Goal: Task Accomplishment & Management: Use online tool/utility

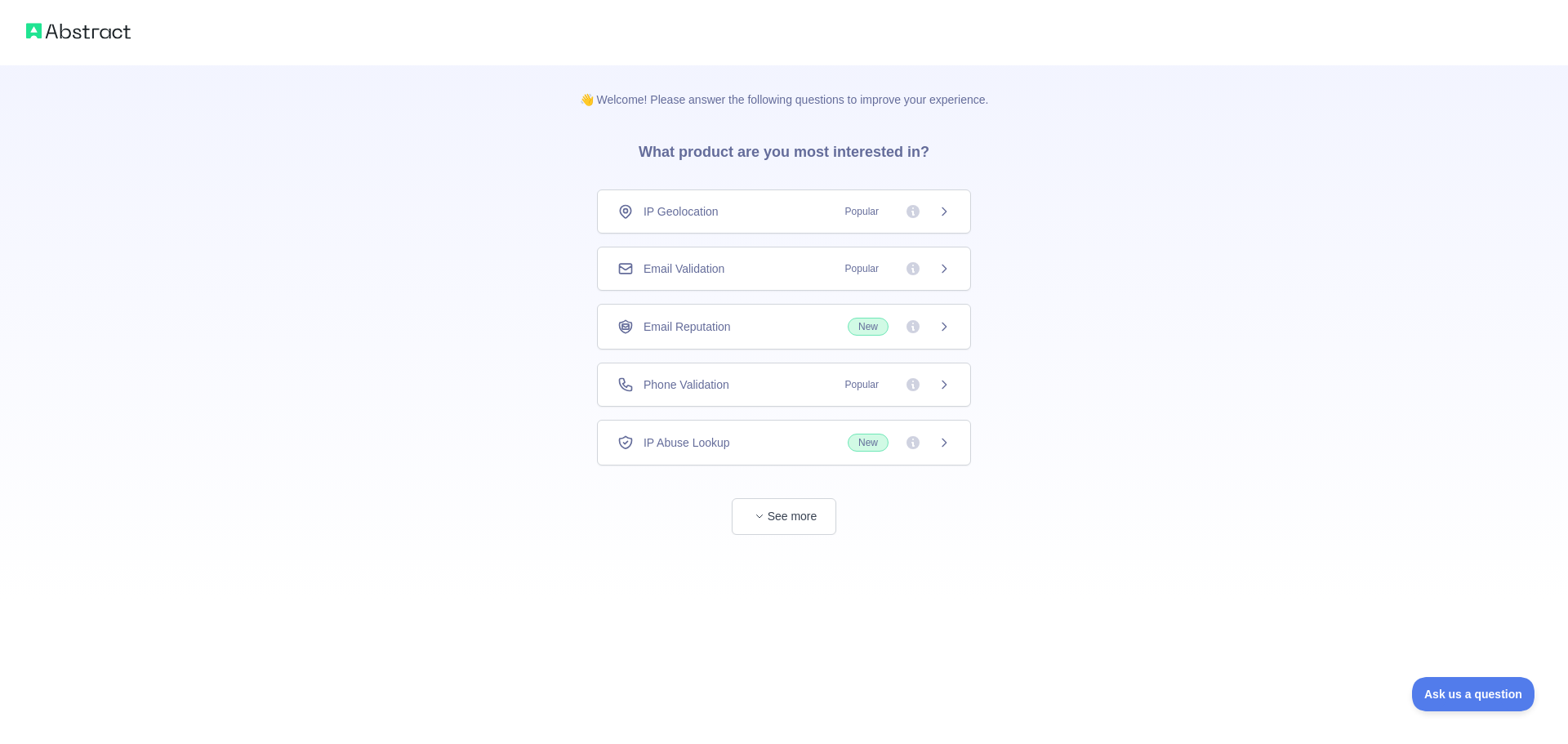
click at [729, 273] on div "Email Validation Popular" at bounding box center [784, 269] width 334 height 16
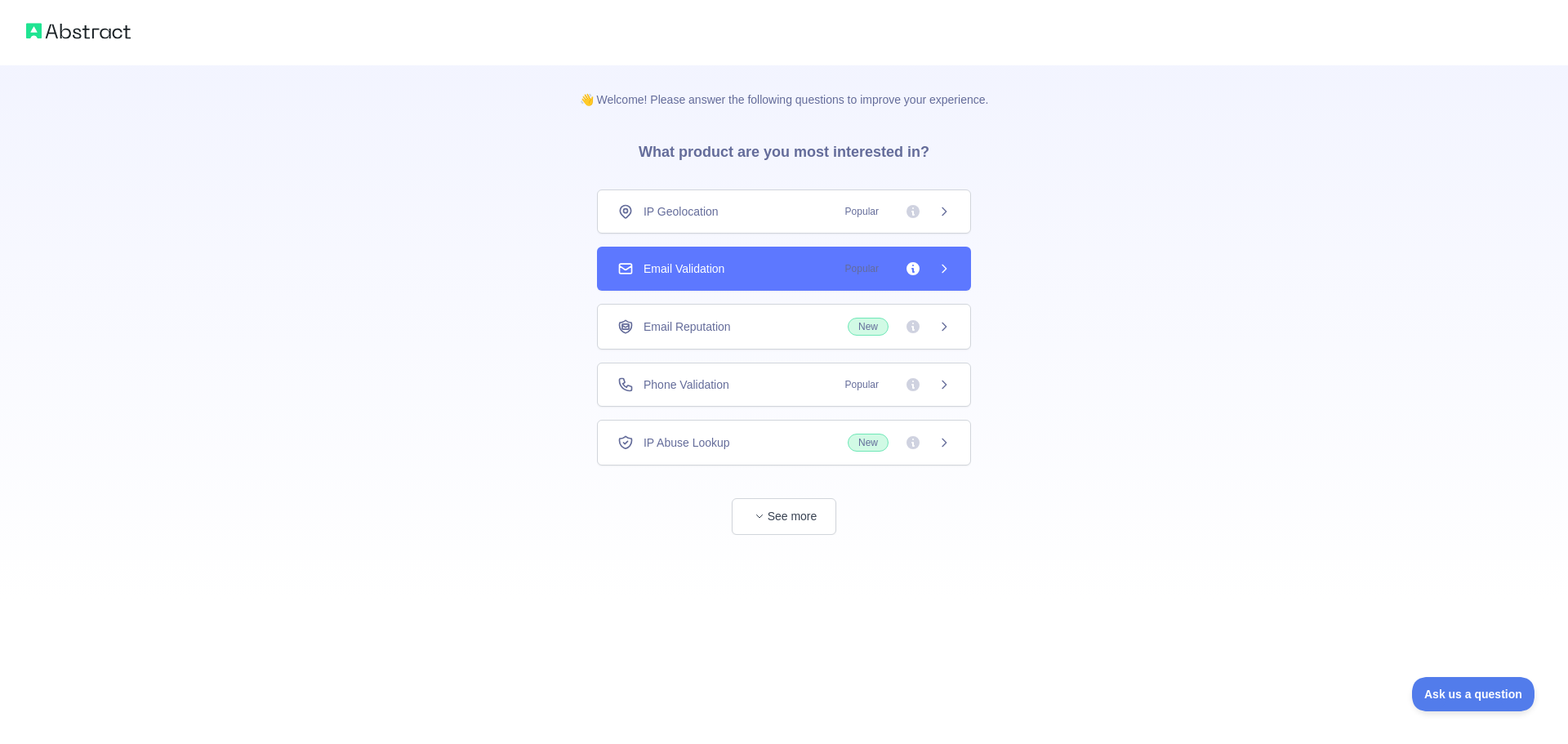
click at [946, 273] on icon at bounding box center [944, 269] width 13 height 13
click at [774, 513] on button "See more" at bounding box center [784, 517] width 105 height 36
click at [935, 263] on div "👋 Welcome! Please answer the following questions to improve your experience. Wh…" at bounding box center [784, 372] width 1568 height 744
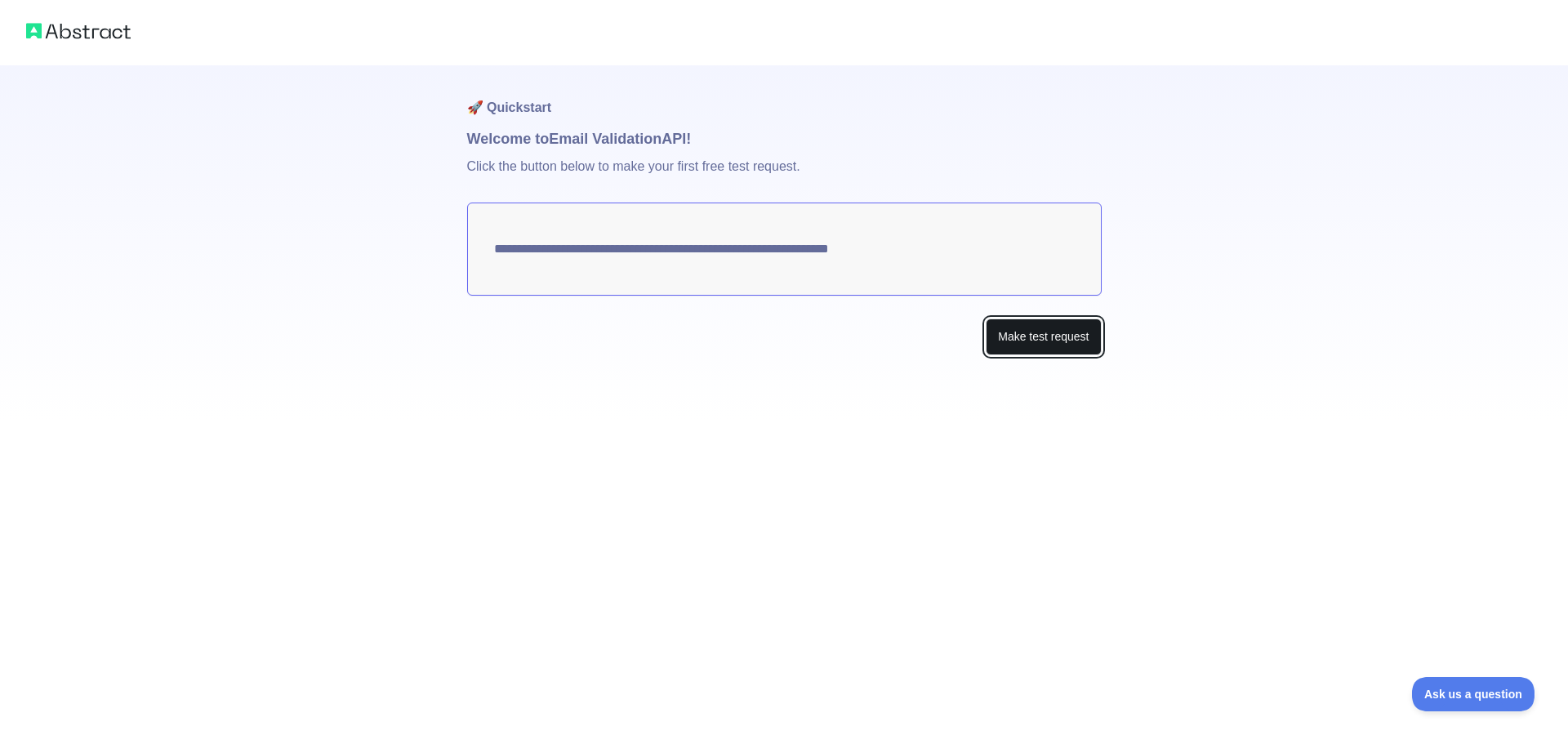
click at [1029, 326] on button "Make test request" at bounding box center [1043, 336] width 115 height 36
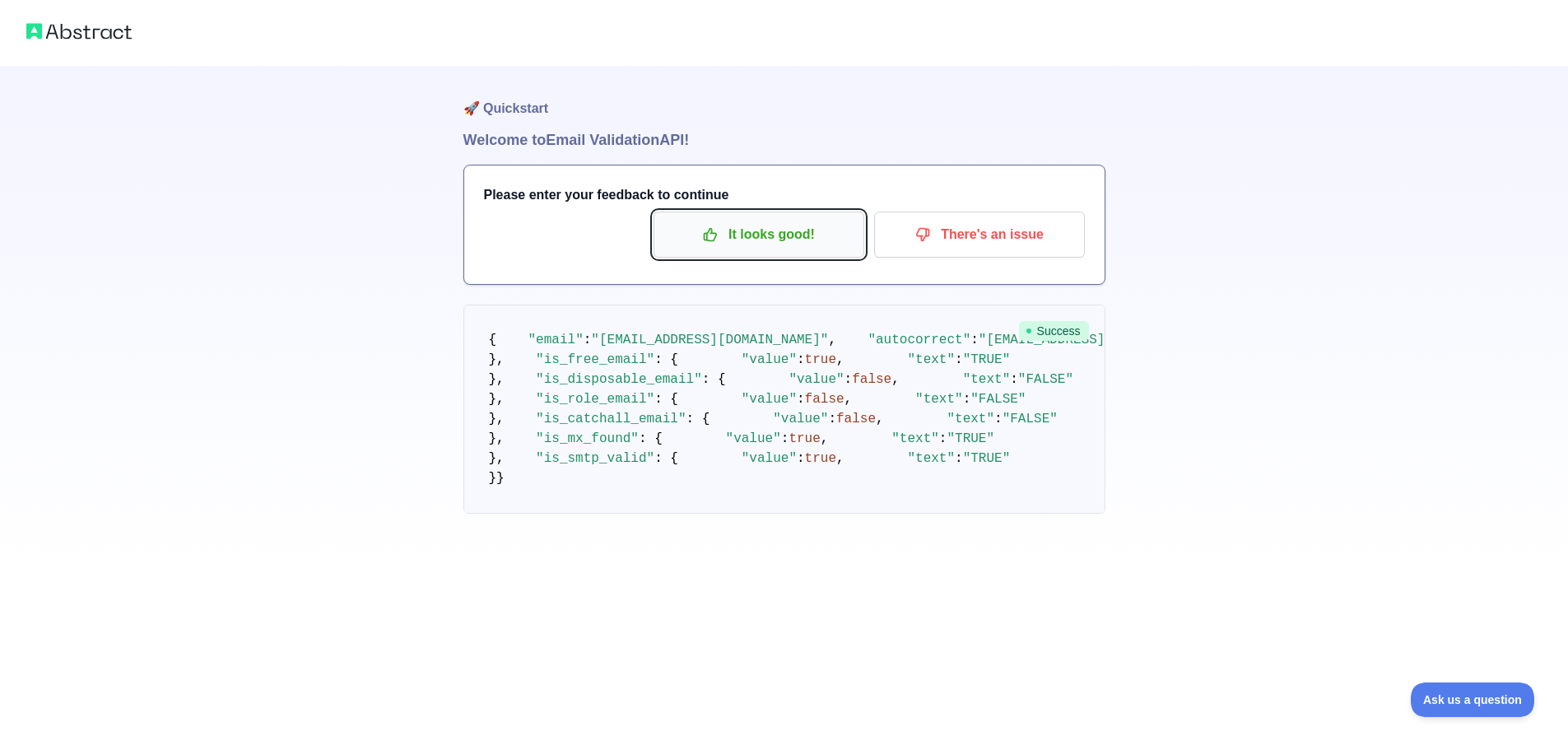
click at [818, 229] on p "It looks good!" at bounding box center [759, 234] width 186 height 28
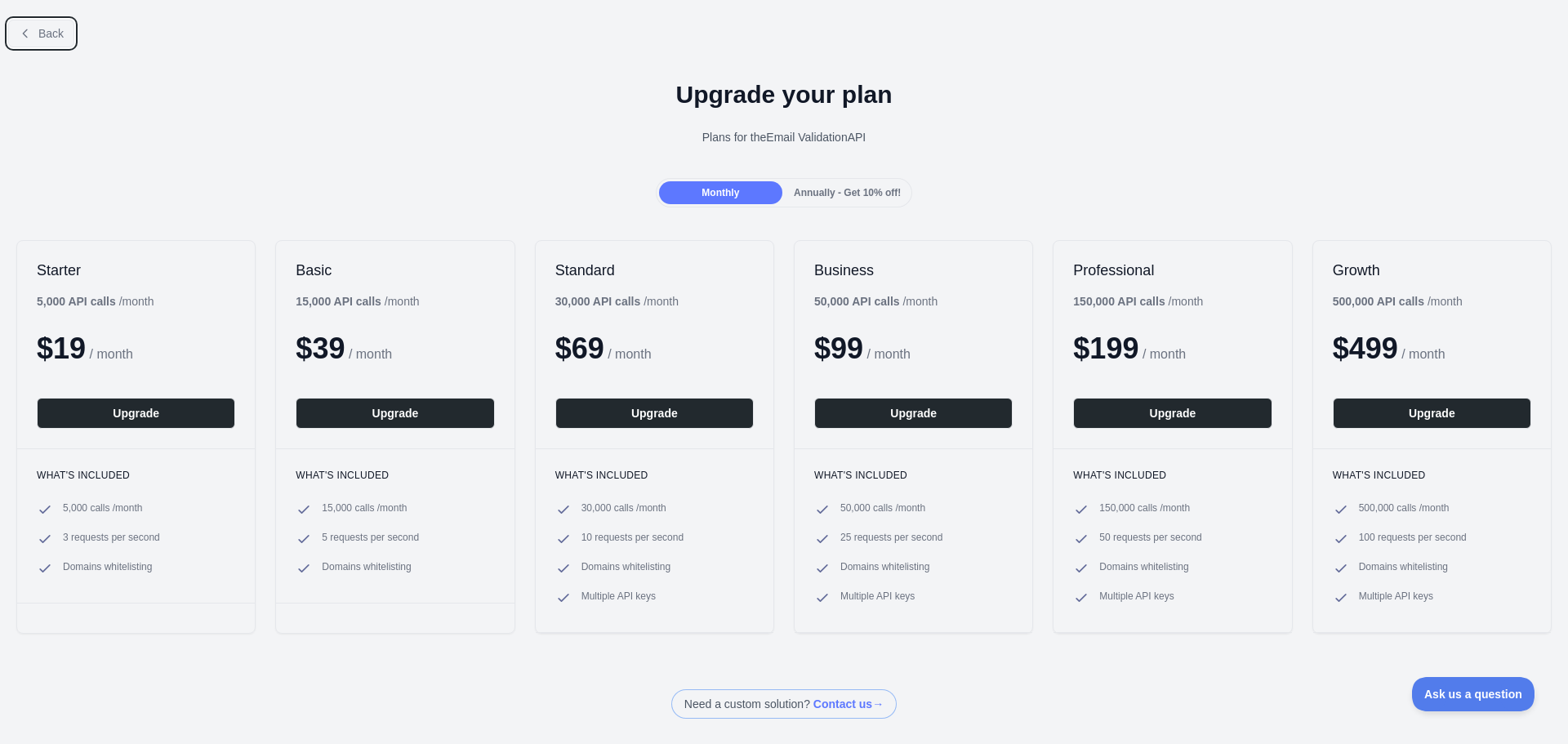
click at [51, 37] on span "Back" at bounding box center [51, 34] width 26 height 13
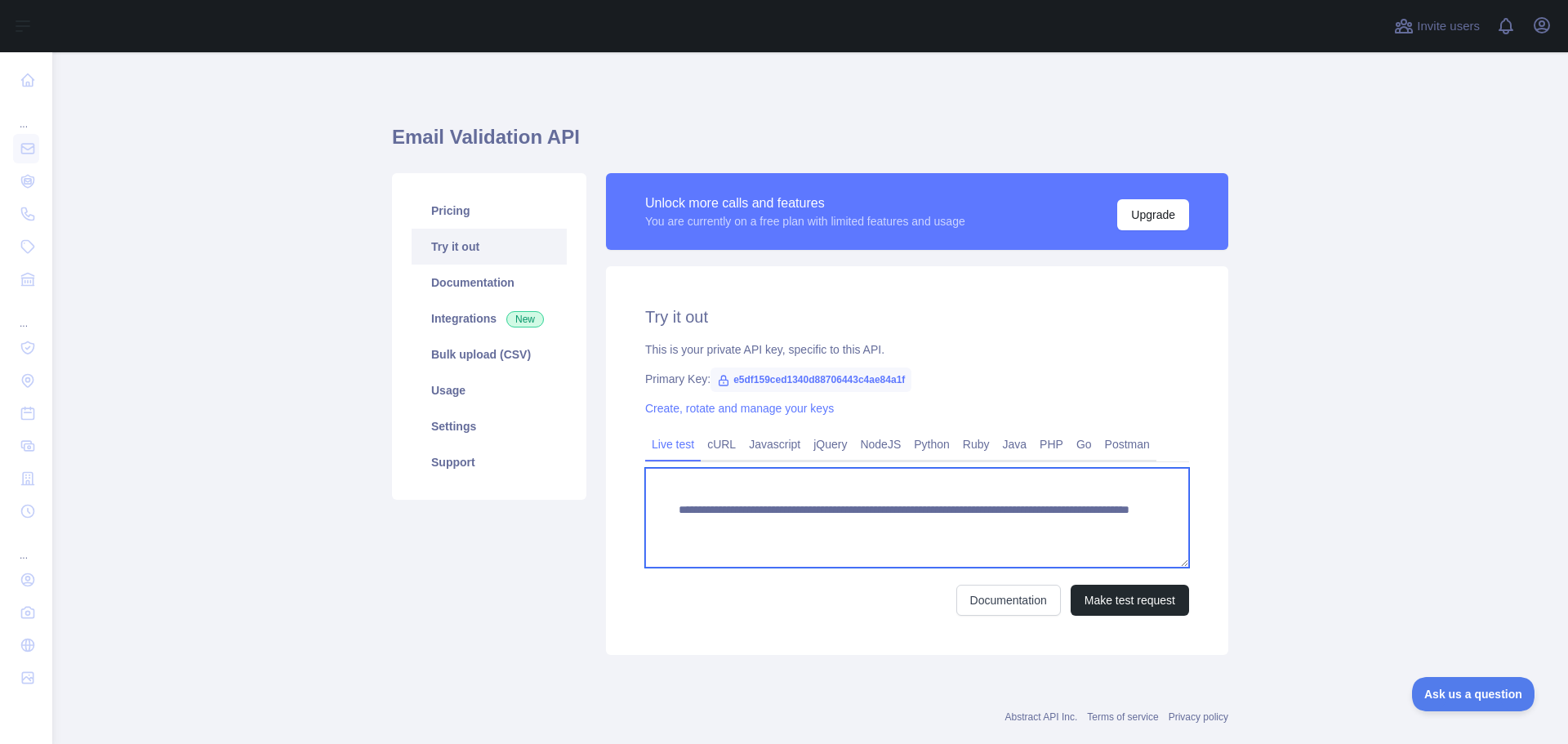
drag, startPoint x: 1096, startPoint y: 533, endPoint x: 669, endPoint y: 486, distance: 429.6
click at [669, 486] on textarea "**********" at bounding box center [917, 517] width 544 height 99
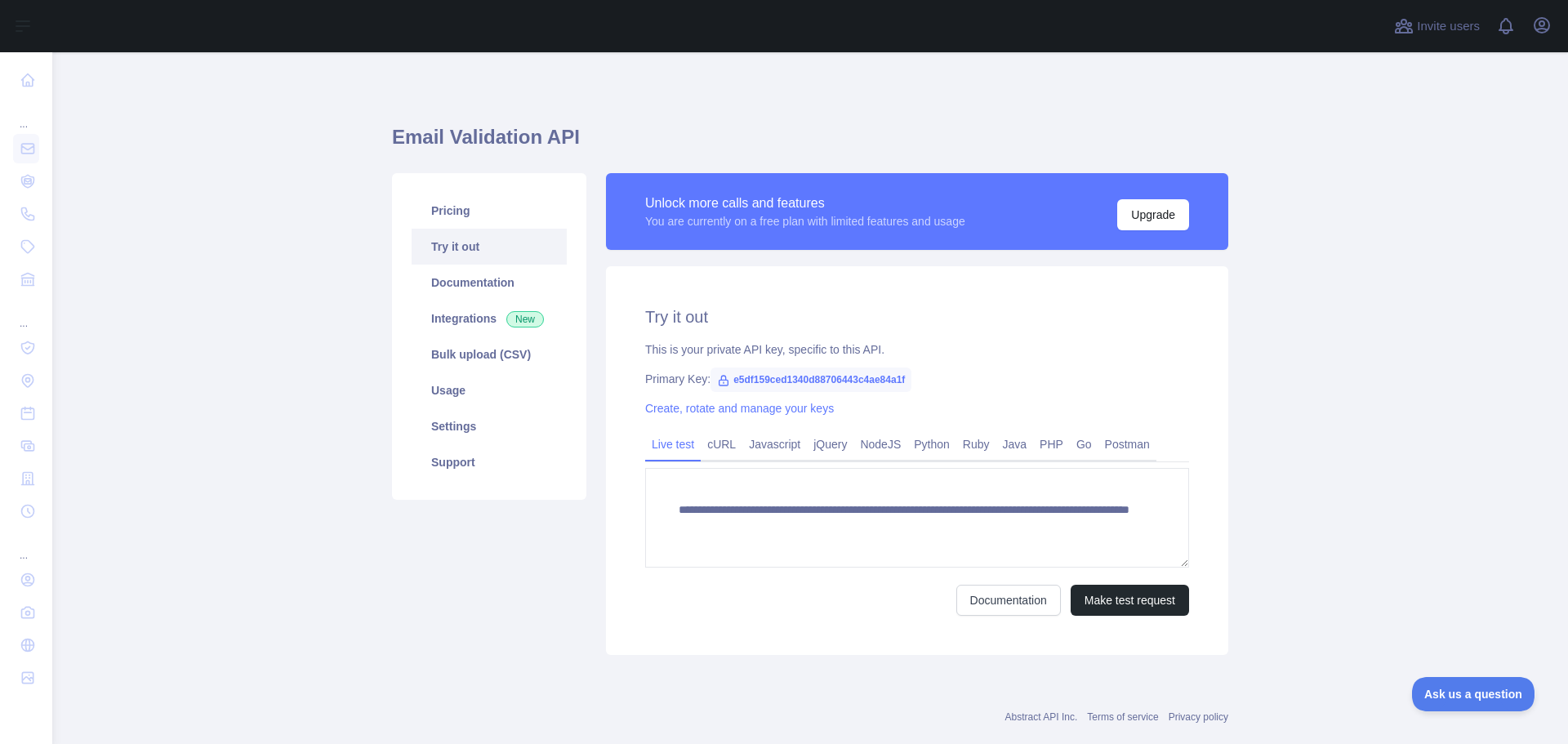
click at [869, 383] on span "e5df159ced1340d88706443c4ae84a1f" at bounding box center [810, 379] width 201 height 25
copy div "Primary Key: e5df159ced1340d88706443c4ae84a1f"
